Goal: Task Accomplishment & Management: Complete application form

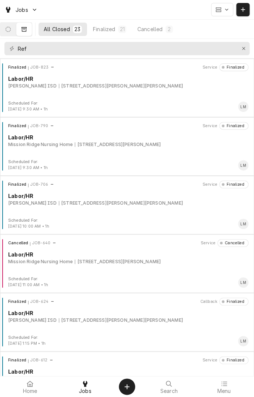
click at [11, 31] on icon "Dynamic Content Wrapper" at bounding box center [8, 29] width 5 height 5
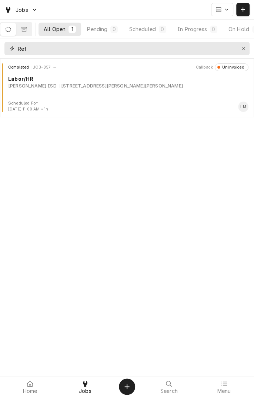
click at [243, 49] on icon "Erase input" at bounding box center [244, 48] width 4 height 5
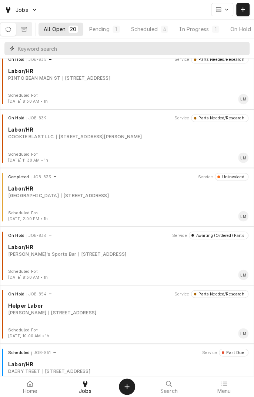
scroll to position [364, 0]
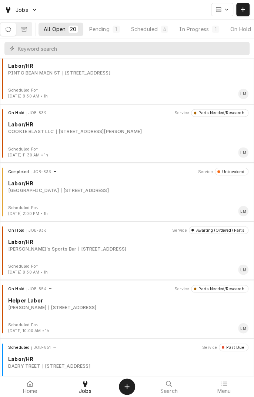
click at [106, 185] on div "Labor/HR" at bounding box center [128, 183] width 240 height 8
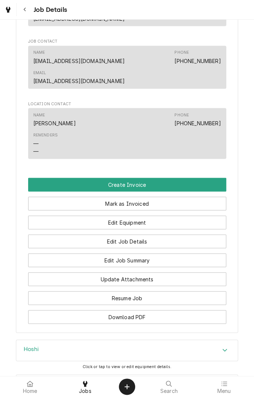
scroll to position [465, 0]
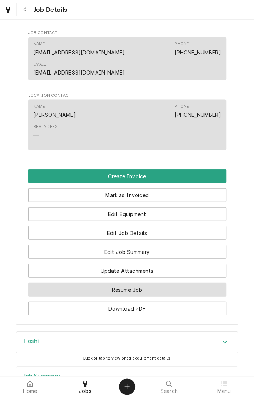
click at [137, 283] on button "Resume Job" at bounding box center [127, 290] width 198 height 14
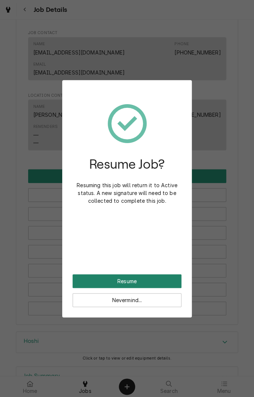
click at [137, 279] on button "Resume" at bounding box center [127, 281] width 109 height 14
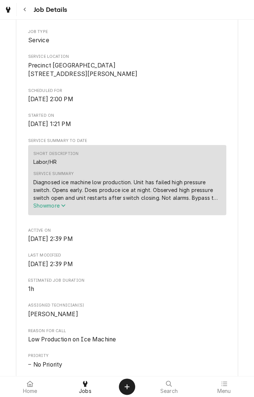
scroll to position [151, 0]
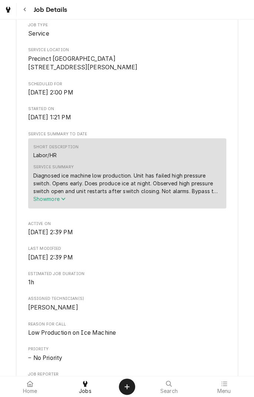
click at [64, 201] on icon "Service Summary" at bounding box center [63, 198] width 4 height 5
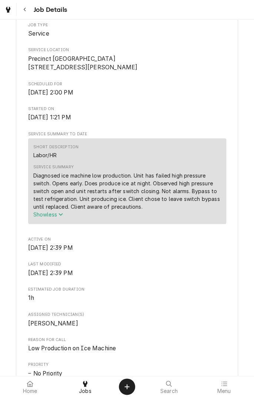
click at [150, 210] on div "Diagnosed ice machine low production. Unit has failed high pressure switch. Ope…" at bounding box center [127, 191] width 188 height 39
click at [161, 218] on button "Show less" at bounding box center [127, 214] width 188 height 8
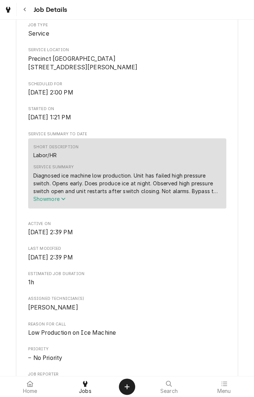
click at [69, 203] on button "Show more" at bounding box center [127, 199] width 188 height 8
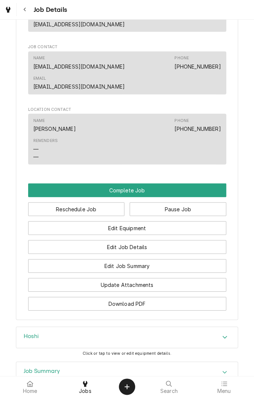
scroll to position [559, 0]
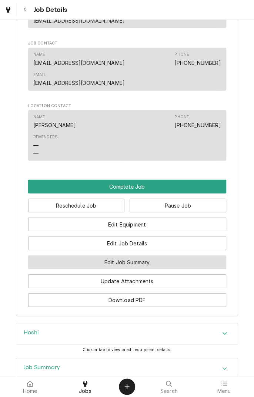
click at [156, 255] on button "Edit Job Summary" at bounding box center [127, 262] width 198 height 14
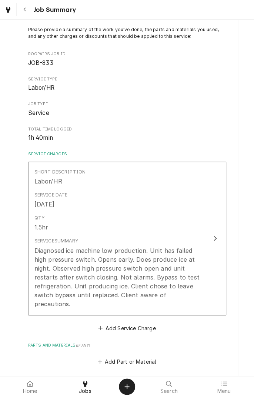
scroll to position [52, 0]
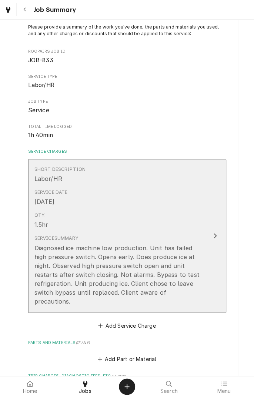
click at [184, 296] on div "Service Summary Diagnosed ice machine low production. Unit has failed high pres…" at bounding box center [119, 270] width 170 height 76
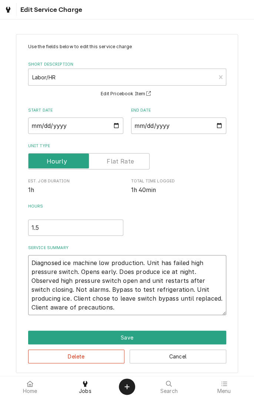
click at [82, 309] on textarea "Diagnosed ice machine low production. Unit has failed high pressure switch. Ope…" at bounding box center [127, 285] width 198 height 60
type textarea "x"
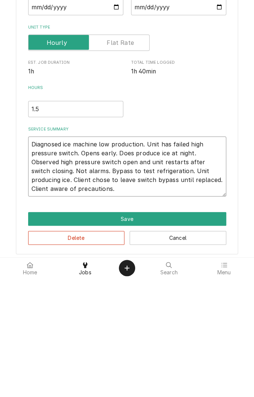
type textarea "Diagnosed ice machine low production. Unit has failed high pressure switch. Ope…"
type textarea "x"
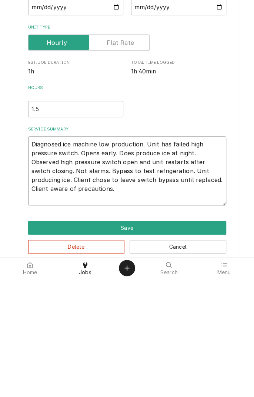
type textarea "Diagnosed ice machine low production. Unit has failed high pressure switch. Ope…"
type textarea "x"
type textarea "Diagnosed ice machine low production. Unit has failed high pressure switch. Ope…"
type textarea "x"
type textarea "Diagnosed ice machine low production. Unit has failed high pressure switch. Ope…"
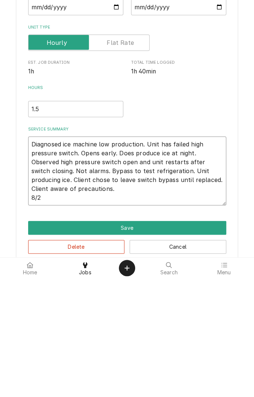
type textarea "x"
type textarea "Diagnosed ice machine low production. Unit has failed high pressure switch. Ope…"
type textarea "x"
type textarea "Diagnosed ice machine low production. Unit has failed high pressure switch. Ope…"
type textarea "x"
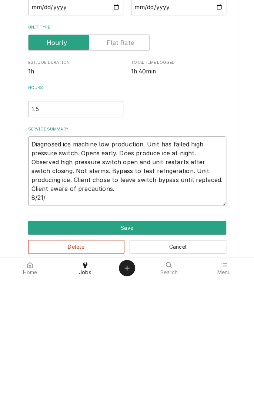
type textarea "Diagnosed ice machine low production. Unit has failed high pressure switch. Ope…"
type textarea "x"
type textarea "Diagnosed ice machine low production. Unit has failed high pressure switch. Ope…"
type textarea "x"
type textarea "Diagnosed ice machine low production. Unit has failed high pressure switch. Ope…"
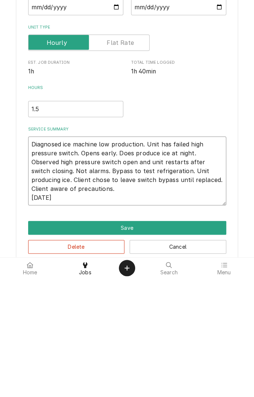
type textarea "x"
type textarea "Diagnosed ice machine low production. Unit has failed high pressure switch. Ope…"
type textarea "x"
type textarea "Diagnosed ice machine low production. Unit has failed high pressure switch. Ope…"
type textarea "x"
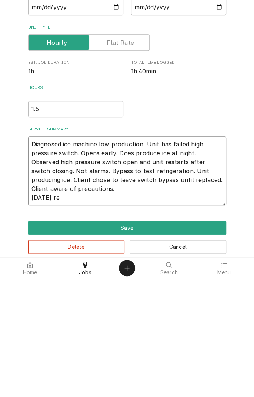
type textarea "Diagnosed ice machine low production. Unit has failed high pressure switch. Ope…"
type textarea "x"
type textarea "Diagnosed ice machine low production. Unit has failed high pressure switch. Ope…"
type textarea "x"
type textarea "Diagnosed ice machine low production. Unit has failed high pressure switch. Ope…"
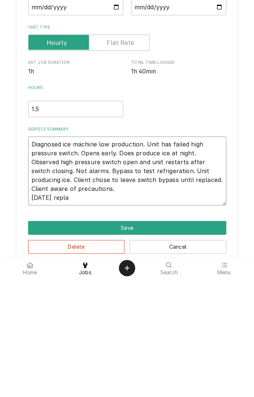
type textarea "x"
type textarea "Diagnosed ice machine low production. Unit has failed high pressure switch. Ope…"
type textarea "x"
type textarea "Diagnosed ice machine low production. Unit has failed high pressure switch. Ope…"
type textarea "x"
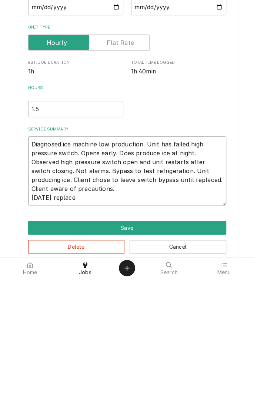
type textarea "Diagnosed ice machine low production. Unit has failed high pressure switch. Ope…"
type textarea "x"
type textarea "Diagnosed ice machine low production. Unit has failed high pressure switch. Ope…"
type textarea "x"
type textarea "Diagnosed ice machine low production. Unit has failed high pressure switch. Ope…"
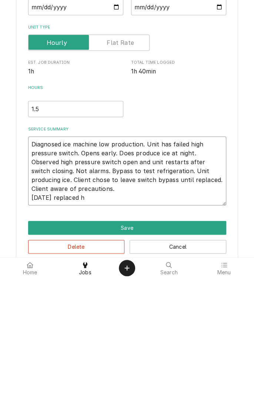
type textarea "x"
type textarea "Diagnosed ice machine low production. Unit has failed high pressure switch. Ope…"
type textarea "x"
type textarea "Diagnosed ice machine low production. Unit has failed high pressure switch. Ope…"
type textarea "x"
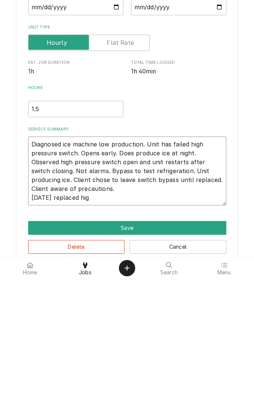
type textarea "Diagnosed ice machine low production. Unit has failed high pressure switch. Ope…"
type textarea "x"
type textarea "Diagnosed ice machine low production. Unit has failed high pressure switch. Ope…"
type textarea "x"
type textarea "Diagnosed ice machine low production. Unit has failed high pressure switch. Ope…"
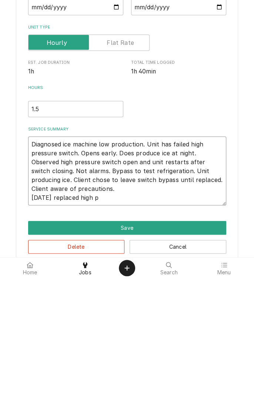
type textarea "x"
type textarea "Diagnosed ice machine low production. Unit has failed high pressure switch. Ope…"
type textarea "x"
type textarea "Diagnosed ice machine low production. Unit has failed high pressure switch. Ope…"
type textarea "x"
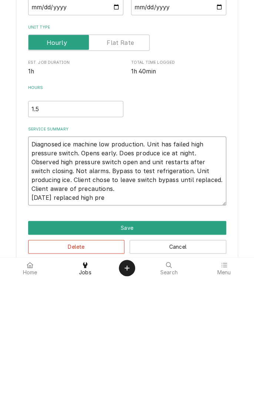
type textarea "Diagnosed ice machine low production. Unit has failed high pressure switch. Ope…"
type textarea "x"
type textarea "Diagnosed ice machine low production. Unit has failed high pressure switch. Ope…"
type textarea "x"
type textarea "Diagnosed ice machine low production. Unit has failed high pressure switch. Ope…"
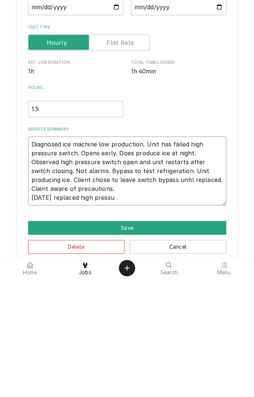
type textarea "x"
type textarea "Diagnosed ice machine low production. Unit has failed high pressure switch. Ope…"
type textarea "x"
type textarea "Diagnosed ice machine low production. Unit has failed high pressure switch. Ope…"
type textarea "x"
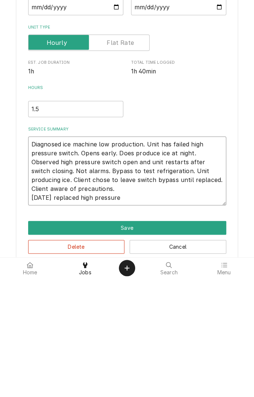
type textarea "Diagnosed ice machine low production. Unit has failed high pressure switch. Ope…"
type textarea "x"
type textarea "Diagnosed ice machine low production. Unit has failed high pressure switch. Ope…"
type textarea "x"
type textarea "Diagnosed ice machine low production. Unit has failed high pressure switch. Ope…"
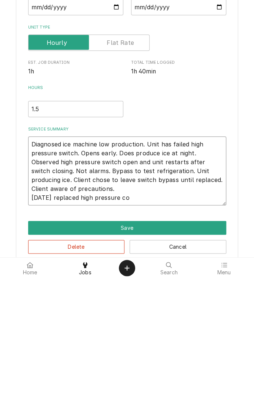
type textarea "x"
type textarea "Diagnosed ice machine low production. Unit has failed high pressure switch. Ope…"
type textarea "x"
type textarea "Diagnosed ice machine low production. Unit has failed high pressure switch. Ope…"
type textarea "x"
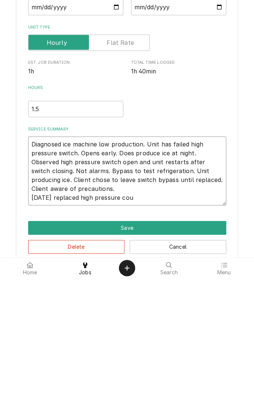
type textarea "Diagnosed ice machine low production. Unit has failed high pressure switch. Ope…"
type textarea "x"
type textarea "Diagnosed ice machine low production. Unit has failed high pressure switch. Ope…"
type textarea "x"
type textarea "Diagnosed ice machine low production. Unit has failed high pressure switch. Ope…"
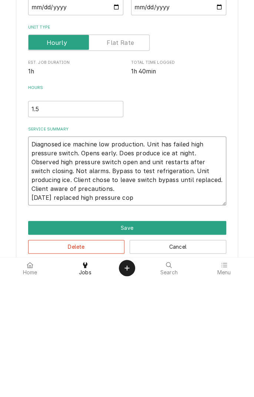
type textarea "x"
type textarea "Diagnosed ice machine low production. Unit has failed high pressure switch. Ope…"
type textarea "x"
type textarea "Diagnosed ice machine low production. Unit has failed high pressure switch. Ope…"
type textarea "x"
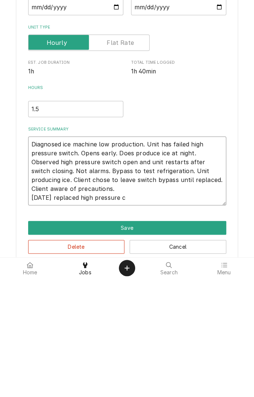
type textarea "Diagnosed ice machine low production. Unit has failed high pressure switch. Ope…"
type textarea "x"
type textarea "Diagnosed ice machine low production. Unit has failed high pressure switch. Ope…"
type textarea "x"
type textarea "Diagnosed ice machine low production. Unit has failed high pressure switch. Ope…"
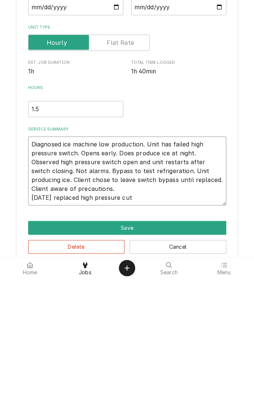
type textarea "x"
type textarea "Diagnosed ice machine low production. Unit has failed high pressure switch. Ope…"
type textarea "x"
type textarea "Diagnosed ice machine low production. Unit has failed high pressure switch. Ope…"
type textarea "x"
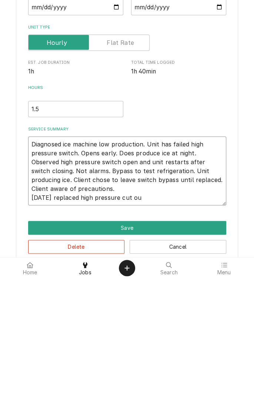
type textarea "Diagnosed ice machine low production. Unit has failed high pressure switch. Ope…"
type textarea "x"
type textarea "Diagnosed ice machine low production. Unit has failed high pressure switch. Ope…"
type textarea "x"
type textarea "Diagnosed ice machine low production. Unit has failed high pressure switch. Ope…"
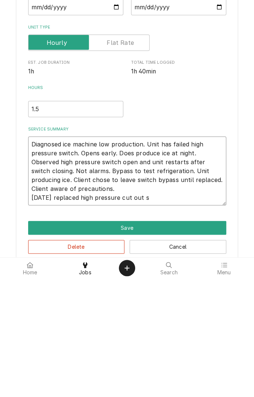
type textarea "x"
type textarea "Diagnosed ice machine low production. Unit has failed high pressure switch. Ope…"
type textarea "x"
type textarea "Diagnosed ice machine low production. Unit has failed high pressure switch. Ope…"
type textarea "x"
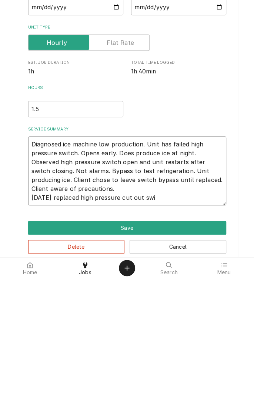
type textarea "Diagnosed ice machine low production. Unit has failed high pressure switch. Ope…"
type textarea "x"
type textarea "Diagnosed ice machine low production. Unit has failed high pressure switch. Ope…"
type textarea "x"
type textarea "Diagnosed ice machine low production. Unit has failed high pressure switch. Ope…"
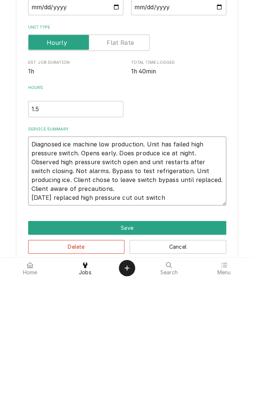
type textarea "x"
type textarea "Diagnosed ice machine low production. Unit has failed high pressure switch. Ope…"
type textarea "x"
type textarea "Diagnosed ice machine low production. Unit has failed high pressure switch. Ope…"
type textarea "x"
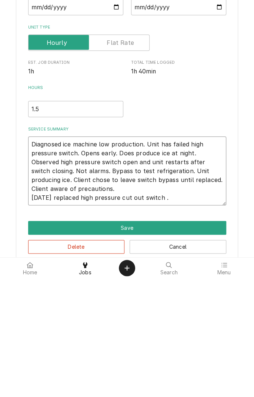
type textarea "Diagnosed ice machine low production. Unit has failed high pressure switch. Ope…"
type textarea "x"
type textarea "Diagnosed ice machine low production. Unit has failed high pressure switch. Ope…"
type textarea "x"
type textarea "Diagnosed ice machine low production. Unit has failed high pressure switch. Ope…"
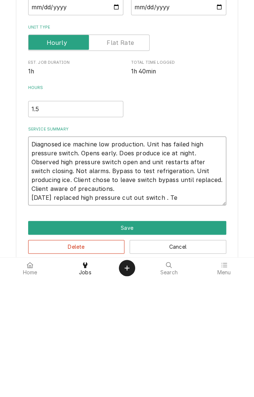
type textarea "x"
type textarea "Diagnosed ice machine low production. Unit has failed high pressure switch. Ope…"
type textarea "x"
type textarea "Diagnosed ice machine low production. Unit has failed high pressure switch. Ope…"
type textarea "x"
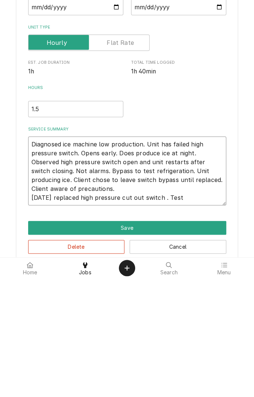
type textarea "Diagnosed ice machine low production. Unit has failed high pressure switch. Ope…"
type textarea "x"
type textarea "Diagnosed ice machine low production. Unit has failed high pressure switch. Ope…"
type textarea "x"
type textarea "Diagnosed ice machine low production. Unit has failed high pressure switch. Ope…"
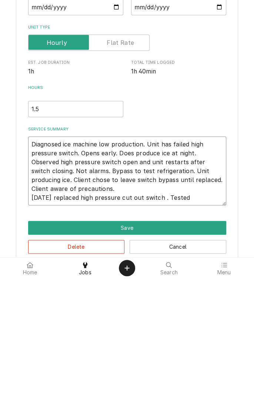
type textarea "x"
type textarea "Diagnosed ice machine low production. Unit has failed high pressure switch. Ope…"
type textarea "x"
type textarea "Diagnosed ice machine low production. Unit has failed high pressure switch. Ope…"
type textarea "x"
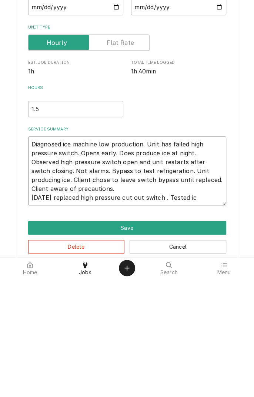
type textarea "Diagnosed ice machine low production. Unit has failed high pressure switch. Ope…"
type textarea "x"
type textarea "Diagnosed ice machine low production. Unit has failed high pressure switch. Ope…"
type textarea "x"
type textarea "Diagnosed ice machine low production. Unit has failed high pressure switch. Ope…"
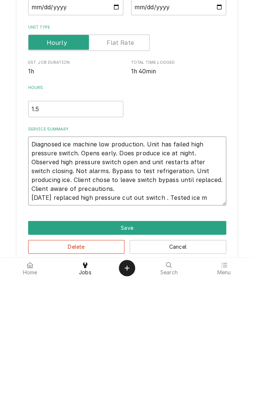
type textarea "x"
type textarea "Diagnosed ice machine low production. Unit has failed high pressure switch. Ope…"
type textarea "x"
type textarea "Diagnosed ice machine low production. Unit has failed high pressure switch. Ope…"
type textarea "x"
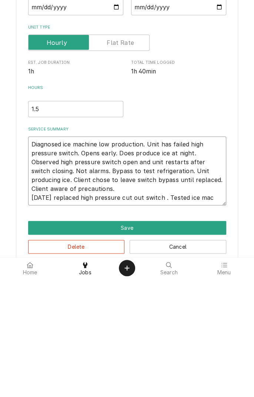
type textarea "Diagnosed ice machine low production. Unit has failed high pressure switch. Ope…"
type textarea "x"
type textarea "Diagnosed ice machine low production. Unit has failed high pressure switch. Ope…"
type textarea "x"
type textarea "Diagnosed ice machine low production. Unit has failed high pressure switch. Ope…"
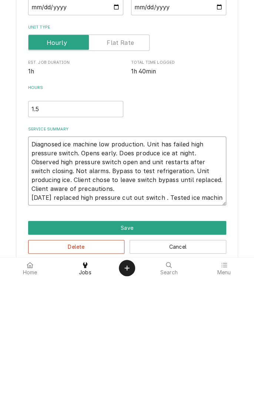
type textarea "x"
type textarea "Diagnosed ice machine low production. Unit has failed high pressure switch. Ope…"
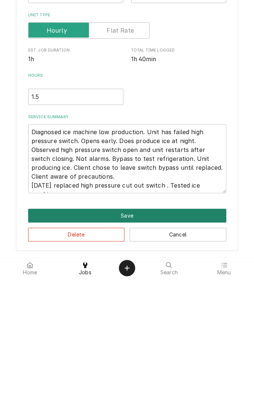
click at [136, 335] on button "Save" at bounding box center [127, 334] width 198 height 14
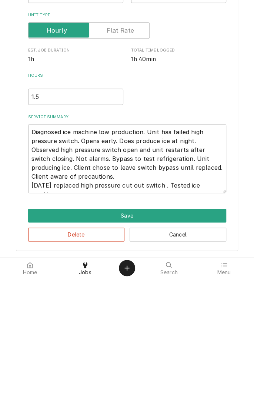
type textarea "x"
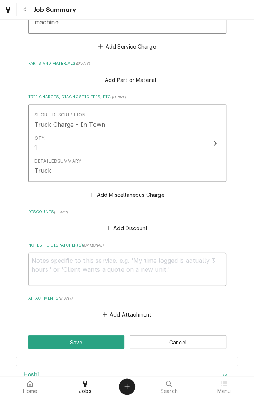
scroll to position [356, 0]
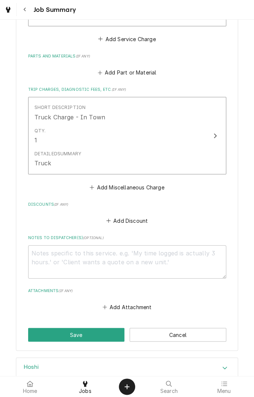
click at [129, 68] on button "Add Part or Material" at bounding box center [126, 72] width 61 height 10
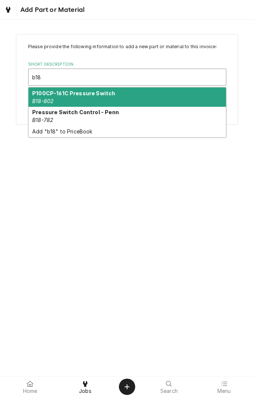
click at [92, 94] on strong "P100CP-161C Pressure Switch" at bounding box center [73, 93] width 83 height 6
type input "b18"
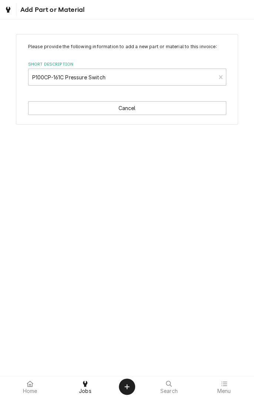
type textarea "x"
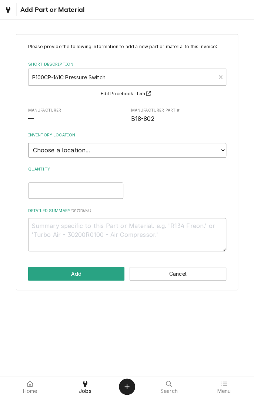
click at [224, 151] on select "Choose a location... Gino's Truck Jason's Truck Skips Service Warehouse" at bounding box center [127, 150] width 198 height 15
select select "171"
click at [28, 143] on select "Choose a location... Gino's Truck Jason's Truck Skips Service Warehouse" at bounding box center [127, 150] width 198 height 15
click at [92, 191] on input "Quantity" at bounding box center [75, 190] width 95 height 16
type textarea "x"
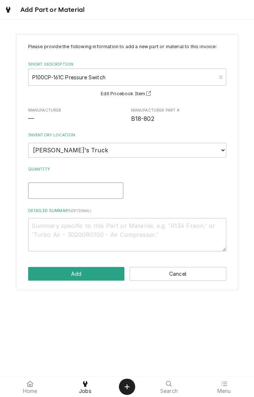
type input "1"
type textarea "x"
type input "1"
click at [123, 236] on textarea "Detailed Summary ( optional )" at bounding box center [127, 234] width 198 height 33
type textarea "x"
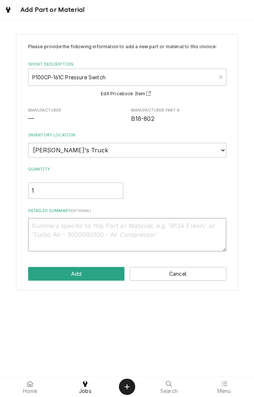
type textarea "H"
type textarea "x"
type textarea "Hi"
type textarea "x"
type textarea "Hig"
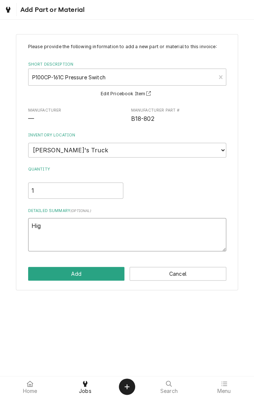
type textarea "x"
type textarea "High"
type textarea "x"
type textarea "High"
type textarea "x"
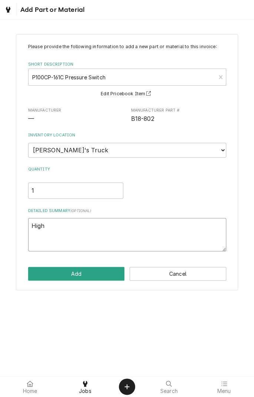
type textarea "High p"
type textarea "x"
type textarea "High pr"
type textarea "x"
type textarea "High pre"
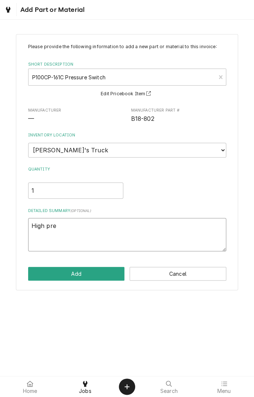
type textarea "x"
type textarea "High pressure"
type textarea "x"
type textarea "High pressure cut"
type textarea "x"
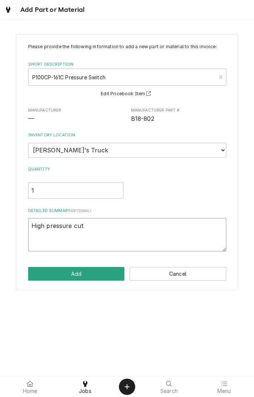
type textarea "High pressure cut out"
type textarea "x"
type textarea "High pressure cut out switch"
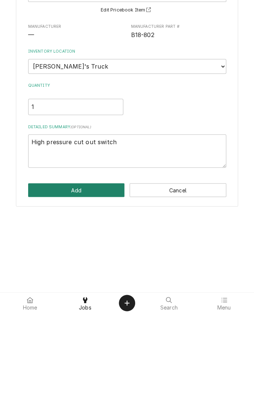
click at [99, 270] on button "Add" at bounding box center [76, 274] width 97 height 14
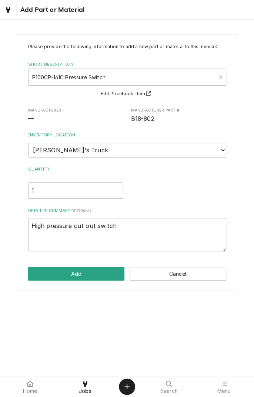
type textarea "x"
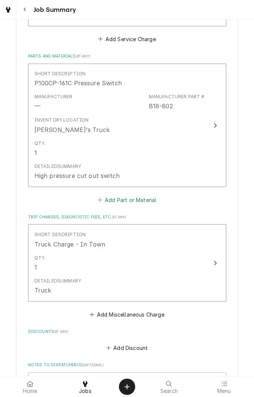
click at [138, 194] on button "Add Part or Material" at bounding box center [126, 199] width 61 height 10
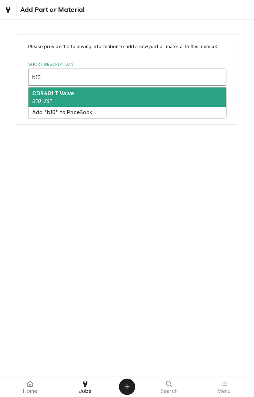
click at [98, 100] on div "CD9601 T Valve B10-741" at bounding box center [127, 96] width 197 height 19
type input "b10"
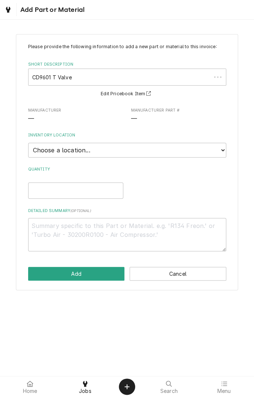
type textarea "x"
click at [220, 152] on select "Choose a location... Gino's Truck Jason's Truck Skips Service Warehouse" at bounding box center [127, 150] width 198 height 15
select select "171"
click at [28, 143] on select "Choose a location... Gino's Truck Jason's Truck Skips Service Warehouse" at bounding box center [127, 150] width 198 height 15
click at [83, 190] on input "Quantity" at bounding box center [75, 190] width 95 height 16
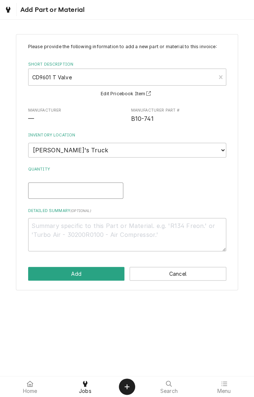
type textarea "x"
type input "1"
type textarea "x"
type input "1"
click at [137, 228] on textarea "Detailed Summary ( optional )" at bounding box center [127, 234] width 198 height 33
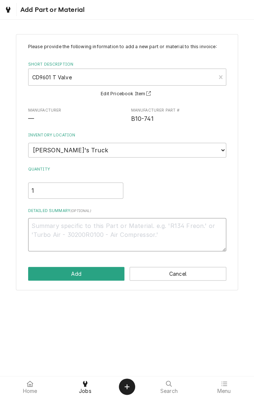
type textarea "x"
type textarea "C"
type textarea "x"
type textarea "Co"
type textarea "x"
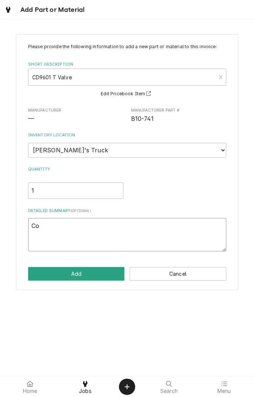
type textarea "Con"
type textarea "x"
type textarea "Conn"
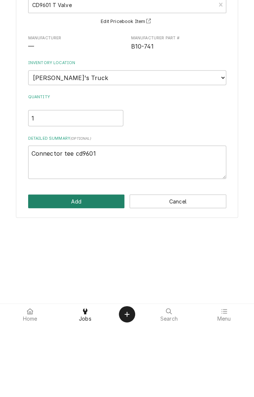
click at [97, 274] on button "Add" at bounding box center [76, 274] width 97 height 14
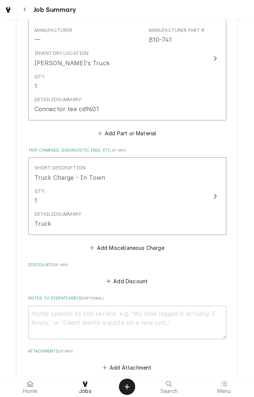
scroll to position [551, 0]
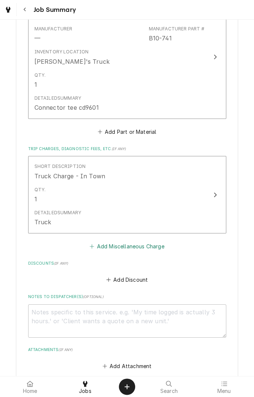
click at [150, 242] on button "Add Miscellaneous Charge" at bounding box center [127, 246] width 77 height 10
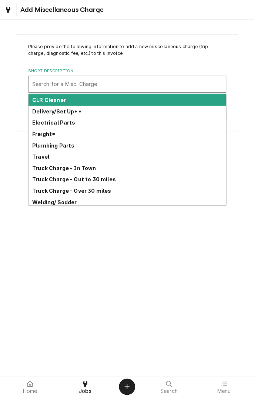
click at [84, 170] on strong "Truck Charge - In Town" at bounding box center [64, 168] width 64 height 6
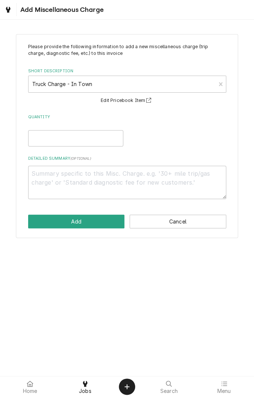
click at [189, 223] on button "Cancel" at bounding box center [178, 222] width 97 height 14
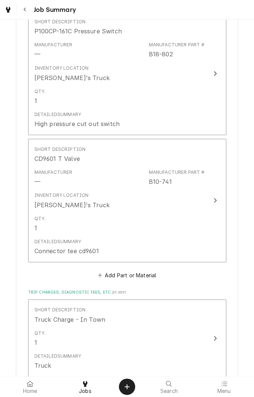
scroll to position [408, 0]
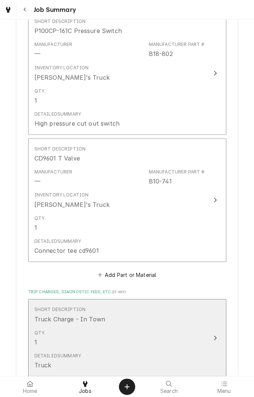
click at [217, 333] on div "Update Line Item" at bounding box center [215, 337] width 10 height 9
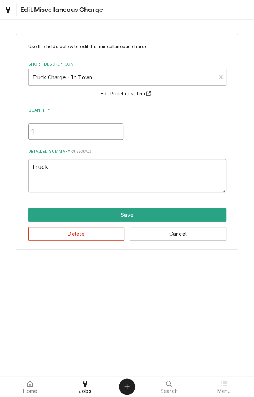
click at [43, 133] on input "1" at bounding box center [75, 131] width 95 height 16
click at [79, 169] on textarea "Truck" at bounding box center [127, 175] width 198 height 33
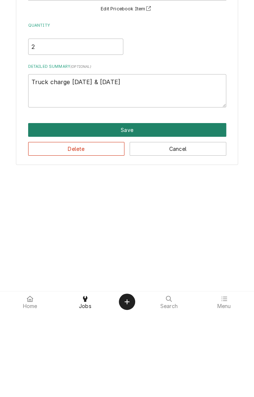
click at [131, 219] on button "Save" at bounding box center [127, 215] width 198 height 14
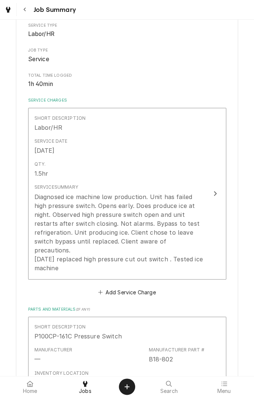
scroll to position [102, 0]
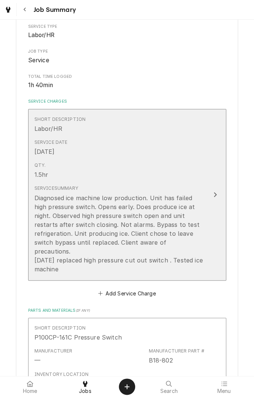
click at [215, 193] on div "Update Line Item" at bounding box center [215, 194] width 10 height 9
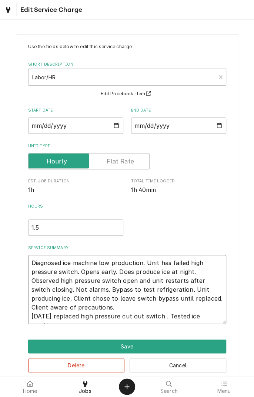
click at [32, 266] on textarea "Diagnosed ice machine low production. Unit has failed high pressure switch. Ope…" at bounding box center [127, 289] width 198 height 69
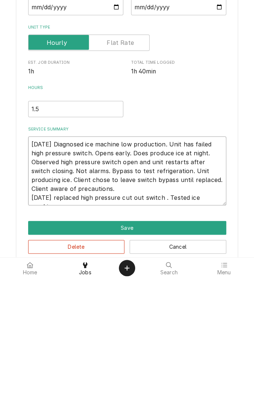
click at [110, 308] on textarea "8/18/25 Diagnosed ice machine low production. Unit has failed high pressure swi…" at bounding box center [127, 289] width 198 height 69
click at [222, 305] on textarea "8/18/25 Diagnosed ice machine low production. Unit has failed high pressure swi…" at bounding box center [127, 289] width 198 height 69
click at [218, 318] on textarea "8/18/25 Diagnosed ice machine low production. Unit has failed high pressure swi…" at bounding box center [127, 289] width 198 height 69
click at [222, 316] on textarea "8/18/25 Diagnosed ice machine low production. Unit has failed high pressure swi…" at bounding box center [127, 289] width 198 height 69
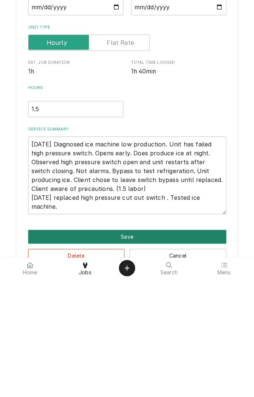
click at [180, 355] on button "Save" at bounding box center [127, 355] width 198 height 14
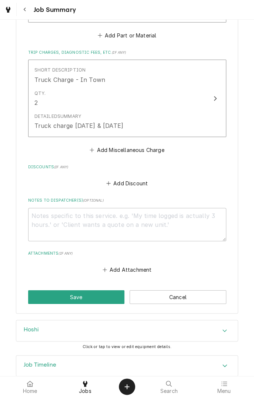
scroll to position [649, 0]
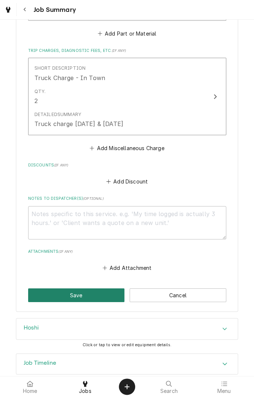
click at [99, 295] on button "Save" at bounding box center [76, 295] width 97 height 14
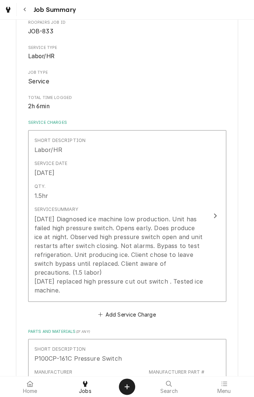
scroll to position [80, 0]
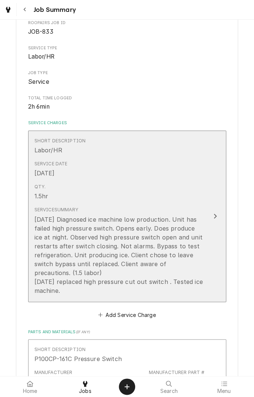
click at [215, 219] on div "Update Line Item" at bounding box center [215, 216] width 10 height 9
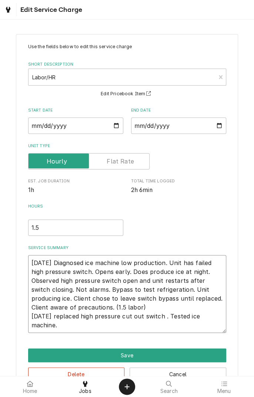
click at [125, 227] on textarea "[DATE] Diagnosed ice machine low production. Unit has failed high pressure swit…" at bounding box center [127, 294] width 198 height 78
type textarea "x"
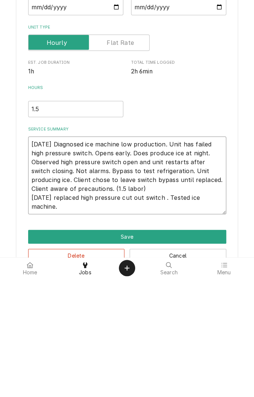
type textarea "[DATE] Diagnosed ice machine low production. Unit has failed high pressure swit…"
type textarea "x"
type textarea "8/18/25 Diagnosed ice machine low production. Unit has failed high pressure swi…"
type textarea "x"
type textarea "8/18/25 Diagnosed ice machine low production. Unit has failed high pressure swi…"
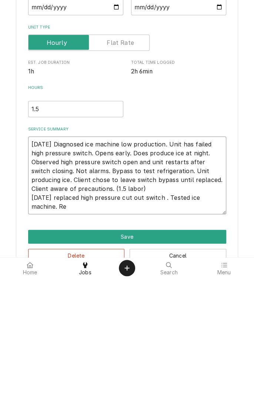
type textarea "x"
type textarea "8/18/25 Diagnosed ice machine low production. Unit has failed high pressure swi…"
type textarea "x"
type textarea "8/18/25 Diagnosed ice machine low production. Unit has failed high pressure swi…"
type textarea "x"
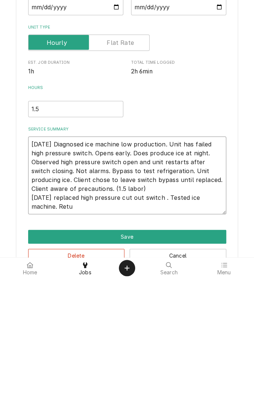
type textarea "8/18/25 Diagnosed ice machine low production. Unit has failed high pressure swi…"
type textarea "x"
type textarea "8/18/25 Diagnosed ice machine low production. Unit has failed high pressure swi…"
type textarea "x"
type textarea "8/18/25 Diagnosed ice machine low production. Unit has failed high pressure swi…"
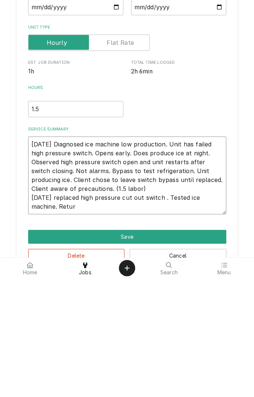
type textarea "x"
type textarea "8/18/25 Diagnosed ice machine low production. Unit has failed high pressure swi…"
type textarea "x"
type textarea "8/18/25 Diagnosed ice machine low production. Unit has failed high pressure swi…"
type textarea "x"
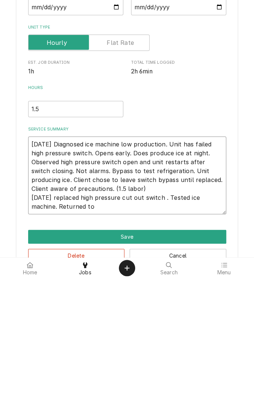
type textarea "8/18/25 Diagnosed ice machine low production. Unit has failed high pressure swi…"
type textarea "x"
type textarea "8/18/25 Diagnosed ice machine low production. Unit has failed high pressure swi…"
type textarea "x"
type textarea "8/18/25 Diagnosed ice machine low production. Unit has failed high pressure swi…"
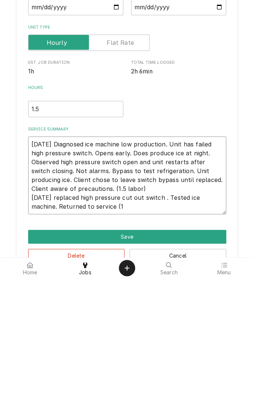
type textarea "x"
type textarea "8/18/25 Diagnosed ice machine low production. Unit has failed high pressure swi…"
type textarea "x"
type textarea "8/18/25 Diagnosed ice machine low production. Unit has failed high pressure swi…"
type textarea "x"
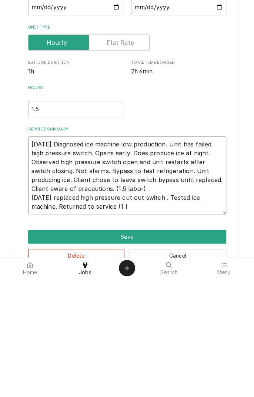
type textarea "8/18/25 Diagnosed ice machine low production. Unit has failed high pressure swi…"
type textarea "x"
type textarea "8/18/25 Diagnosed ice machine low production. Unit has failed high pressure swi…"
type textarea "x"
type textarea "8/18/25 Diagnosed ice machine low production. Unit has failed high pressure swi…"
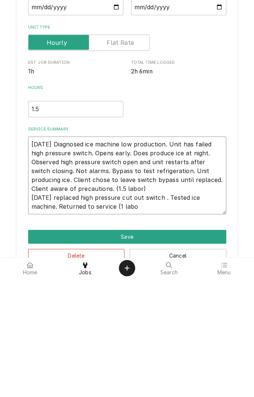
type textarea "x"
type textarea "8/18/25 Diagnosed ice machine low production. Unit has failed high pressure swi…"
type textarea "x"
type textarea "[DATE] Diagnosed ice machine low production. Unit has failed high pressure swit…"
type textarea "x"
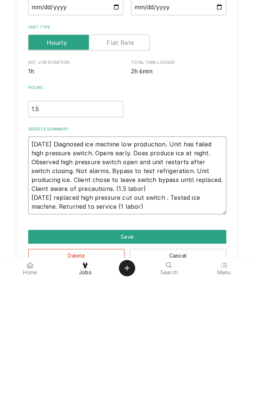
type textarea "[DATE] Diagnosed ice machine low production. Unit has failed high pressure swit…"
click at [52, 227] on input "1.5" at bounding box center [75, 227] width 95 height 16
type textarea "x"
type input "1"
type textarea "x"
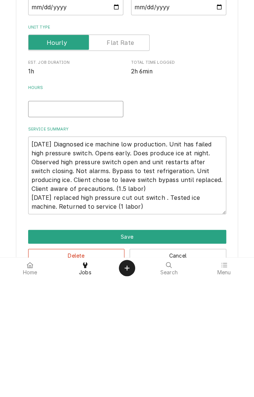
type textarea "x"
type input "2"
type textarea "x"
type input "2.5"
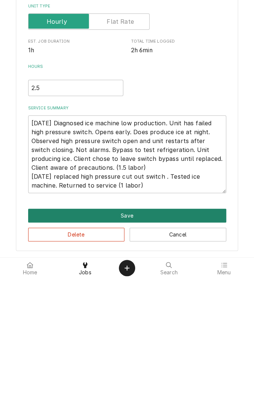
click at [132, 227] on button "Save" at bounding box center [127, 334] width 198 height 14
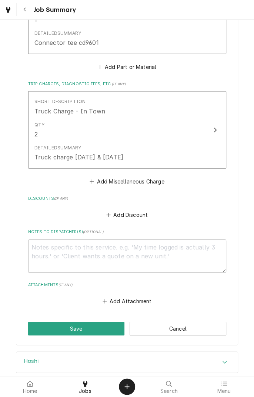
scroll to position [660, 0]
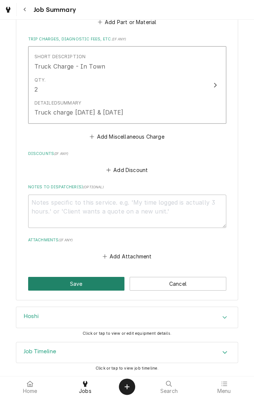
click at [83, 227] on button "Save" at bounding box center [76, 284] width 97 height 14
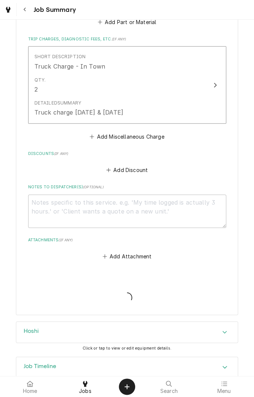
type textarea "x"
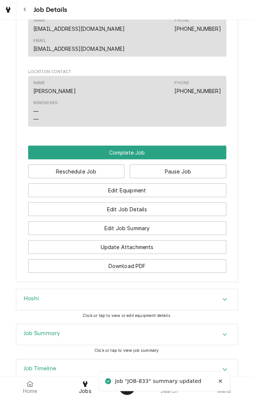
scroll to position [598, 0]
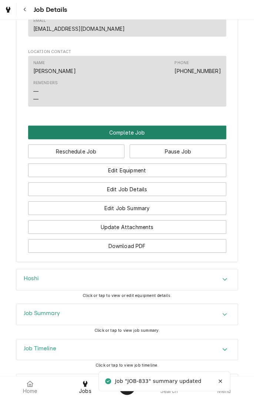
click at [134, 126] on button "Complete Job" at bounding box center [127, 133] width 198 height 14
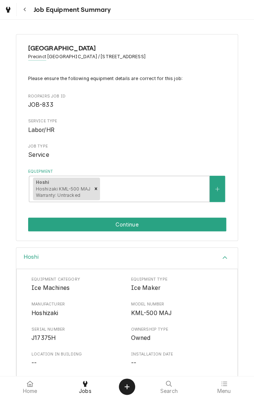
scroll to position [89, 0]
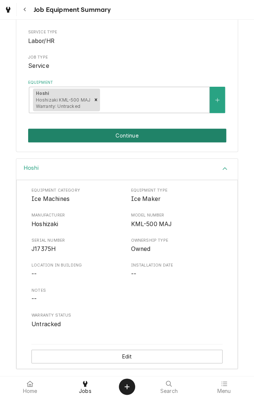
click at [136, 140] on button "Continue" at bounding box center [127, 136] width 198 height 14
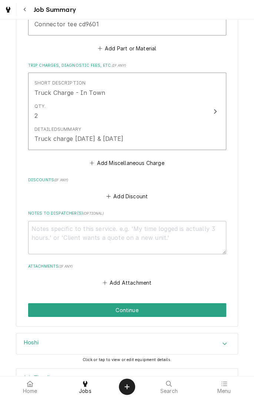
scroll to position [660, 0]
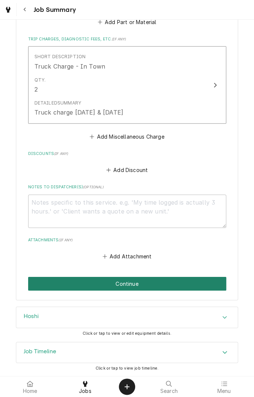
click at [168, 285] on button "Continue" at bounding box center [127, 284] width 198 height 14
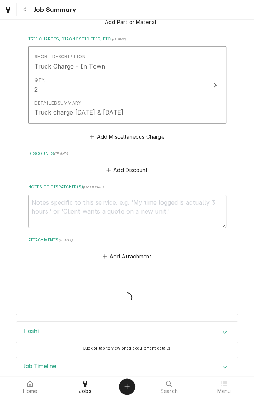
type textarea "x"
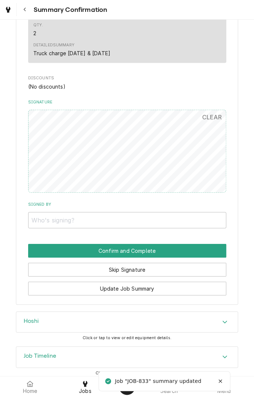
scroll to position [605, 0]
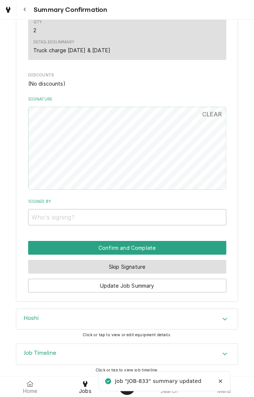
click at [159, 270] on button "Skip Signature" at bounding box center [127, 267] width 198 height 14
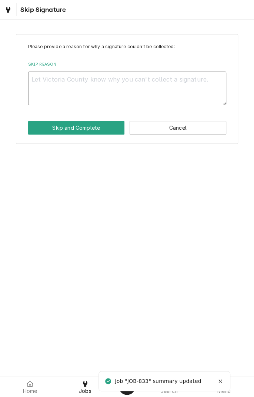
click at [134, 92] on textarea "Skip Reason" at bounding box center [127, 88] width 198 height 33
type textarea "x"
type textarea "C"
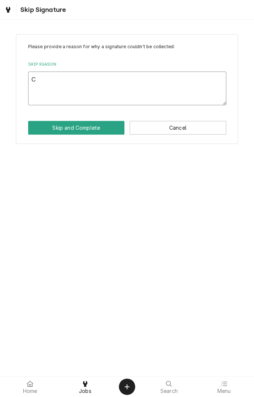
type textarea "x"
type textarea "Cl"
type textarea "x"
type textarea "Cli"
type textarea "x"
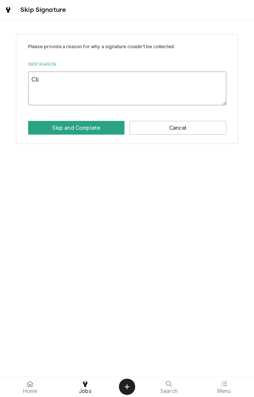
type textarea "Clie"
type textarea "x"
type textarea "Clien"
type textarea "x"
type textarea "Client"
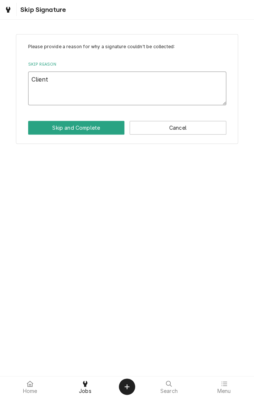
type textarea "x"
type textarea "Client"
type textarea "x"
type textarea "Client n"
type textarea "x"
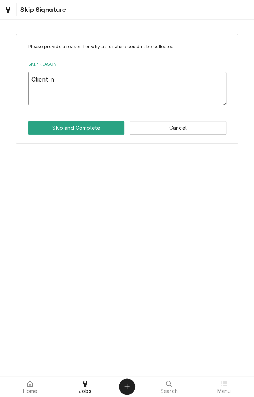
type textarea "Client no"
type textarea "x"
type textarea "Client not"
type textarea "x"
type textarea "Client not"
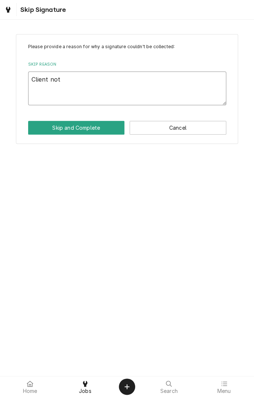
type textarea "x"
type textarea "Client not o"
type textarea "x"
type textarea "Client not on"
type textarea "x"
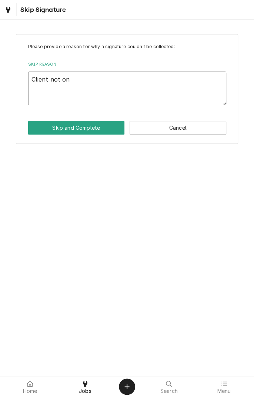
type textarea "Client not on"
type textarea "x"
type textarea "Client not on s"
type textarea "x"
type textarea "Client not on si"
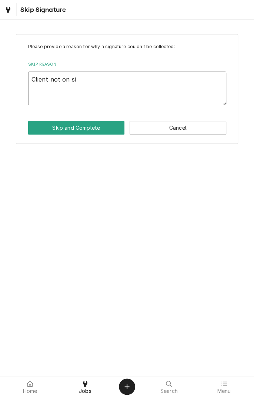
type textarea "x"
type textarea "Client not on sit"
type textarea "x"
type textarea "Client not on site"
type textarea "x"
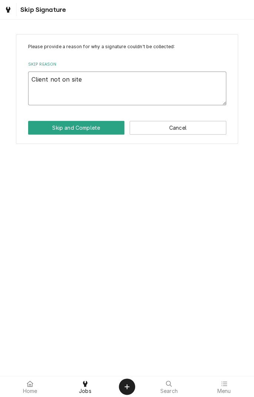
type textarea "Client not on site"
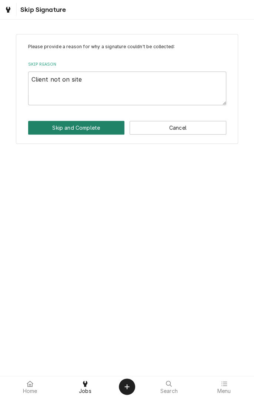
click at [88, 133] on button "Skip and Complete" at bounding box center [76, 128] width 97 height 14
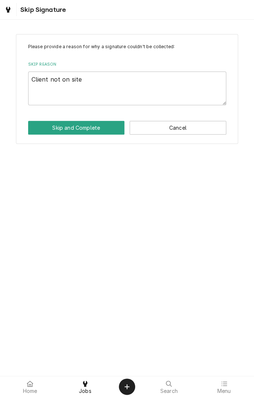
type textarea "x"
